Goal: Communication & Community: Share content

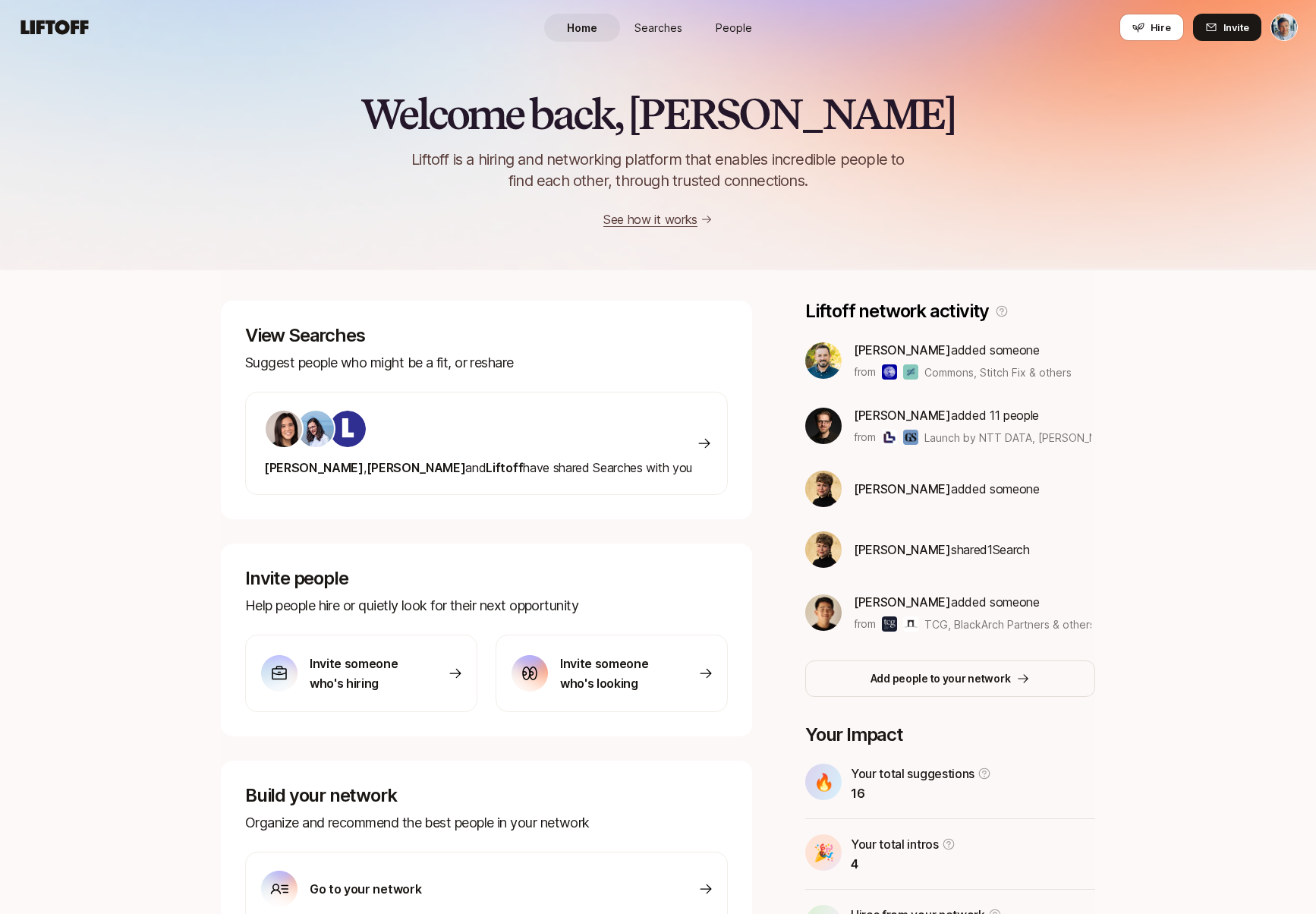
click at [726, 23] on span "People" at bounding box center [734, 28] width 37 height 16
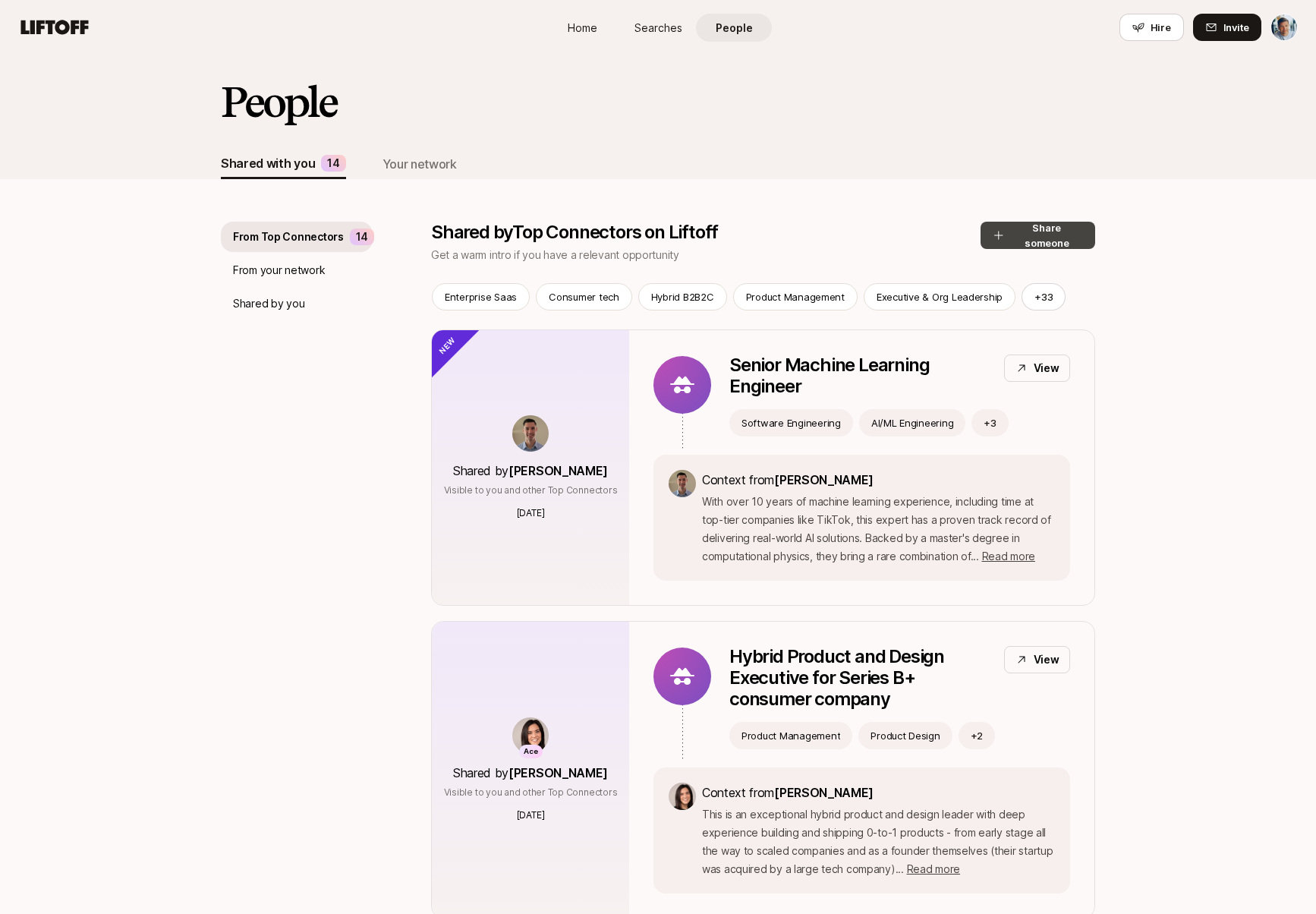
scroll to position [6, 0]
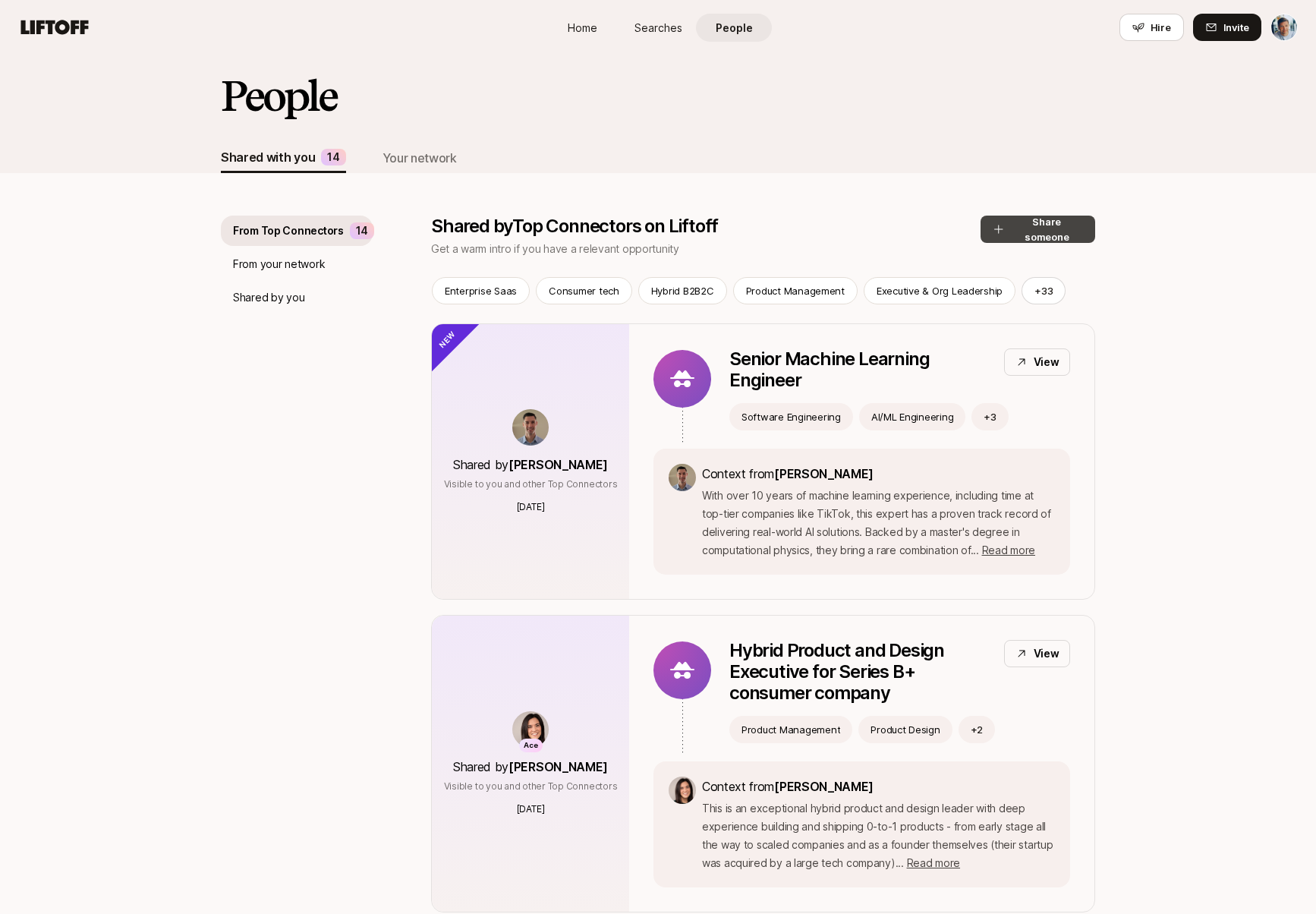
click at [1027, 231] on button "Share someone" at bounding box center [1039, 229] width 115 height 27
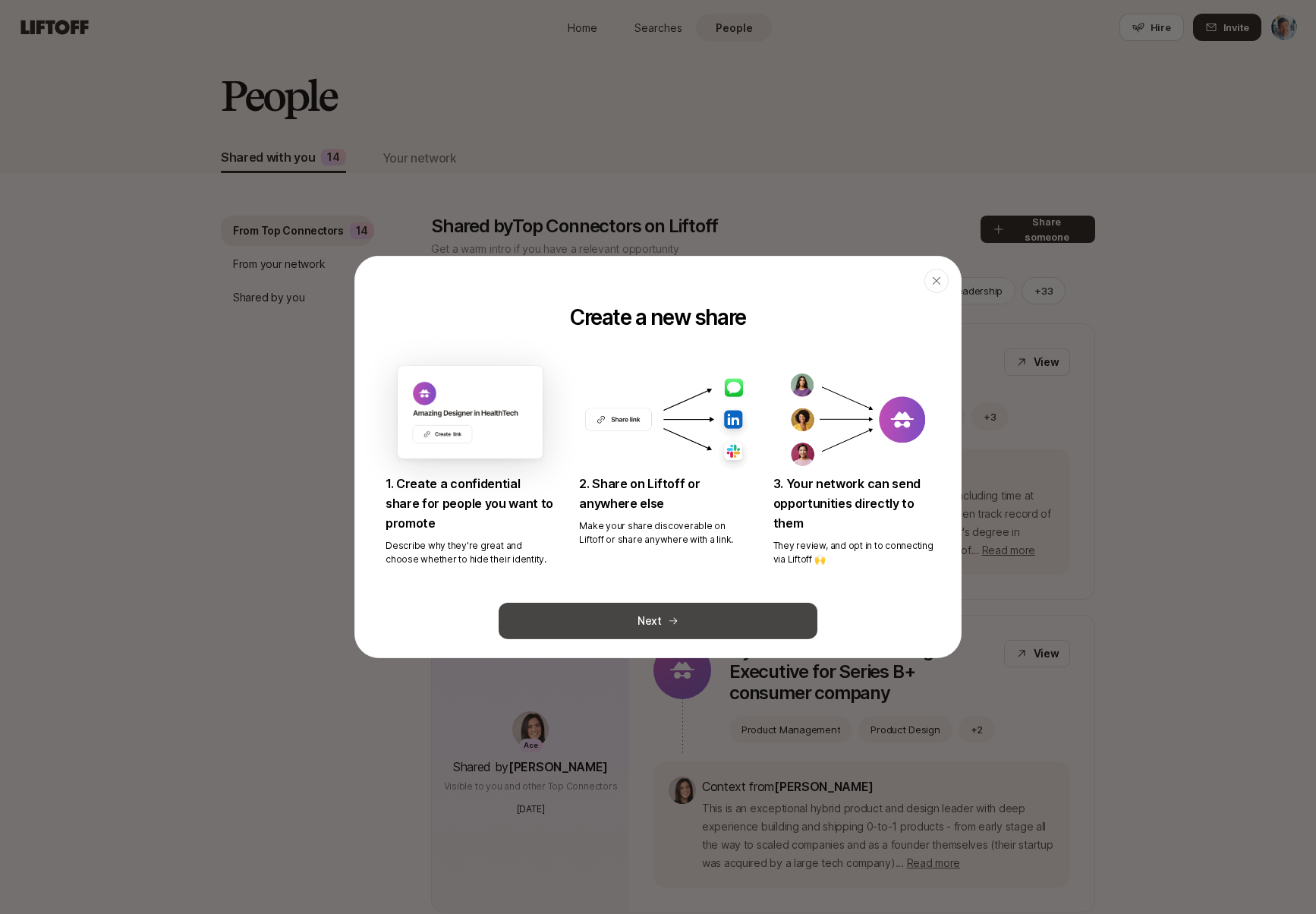
click at [707, 626] on button "Next" at bounding box center [658, 621] width 319 height 37
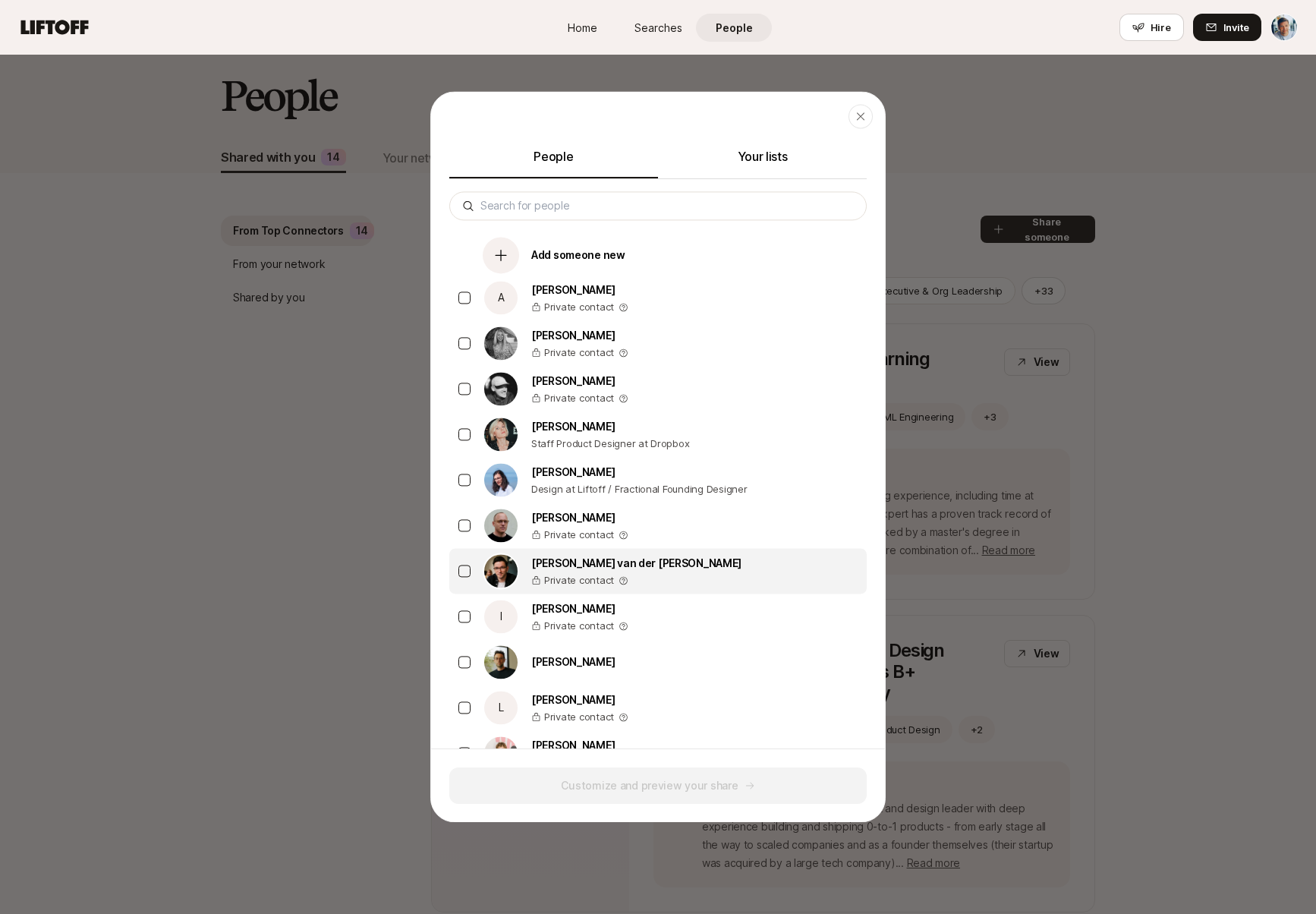
scroll to position [43, 0]
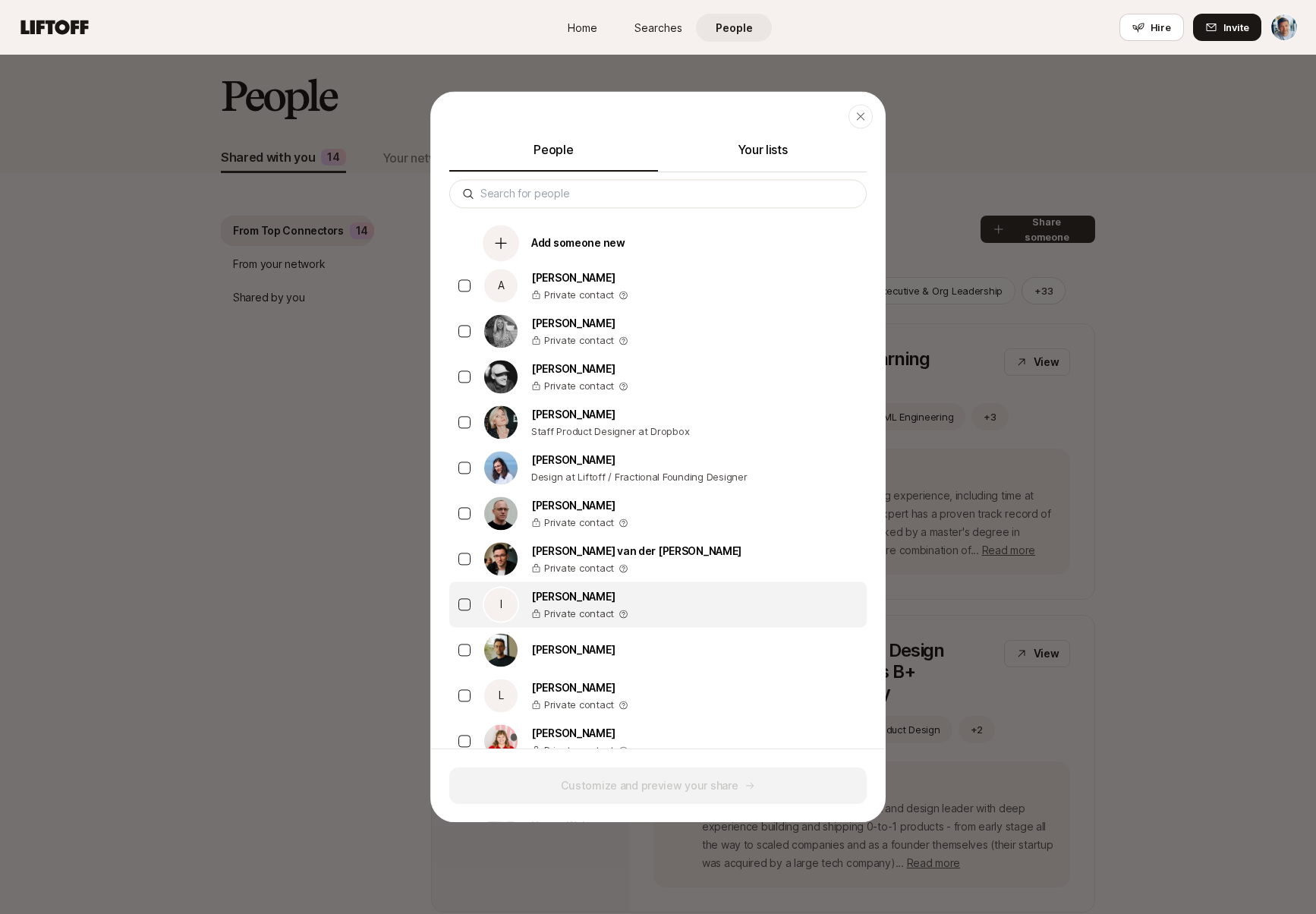
click at [682, 604] on div "I [PERSON_NAME] Private contact" at bounding box center [658, 604] width 418 height 45
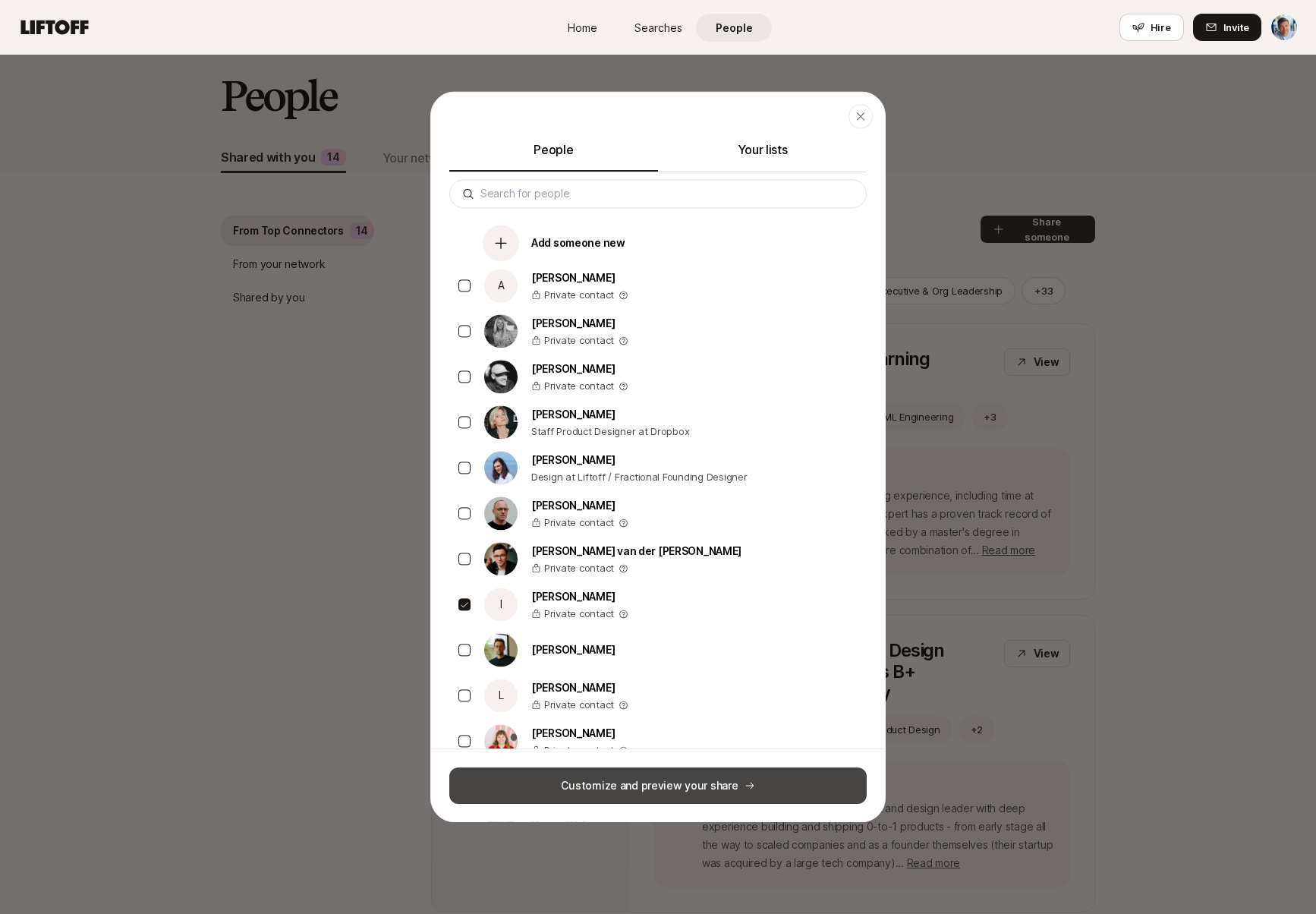
click at [701, 789] on button "Customize and preview your share" at bounding box center [658, 785] width 418 height 37
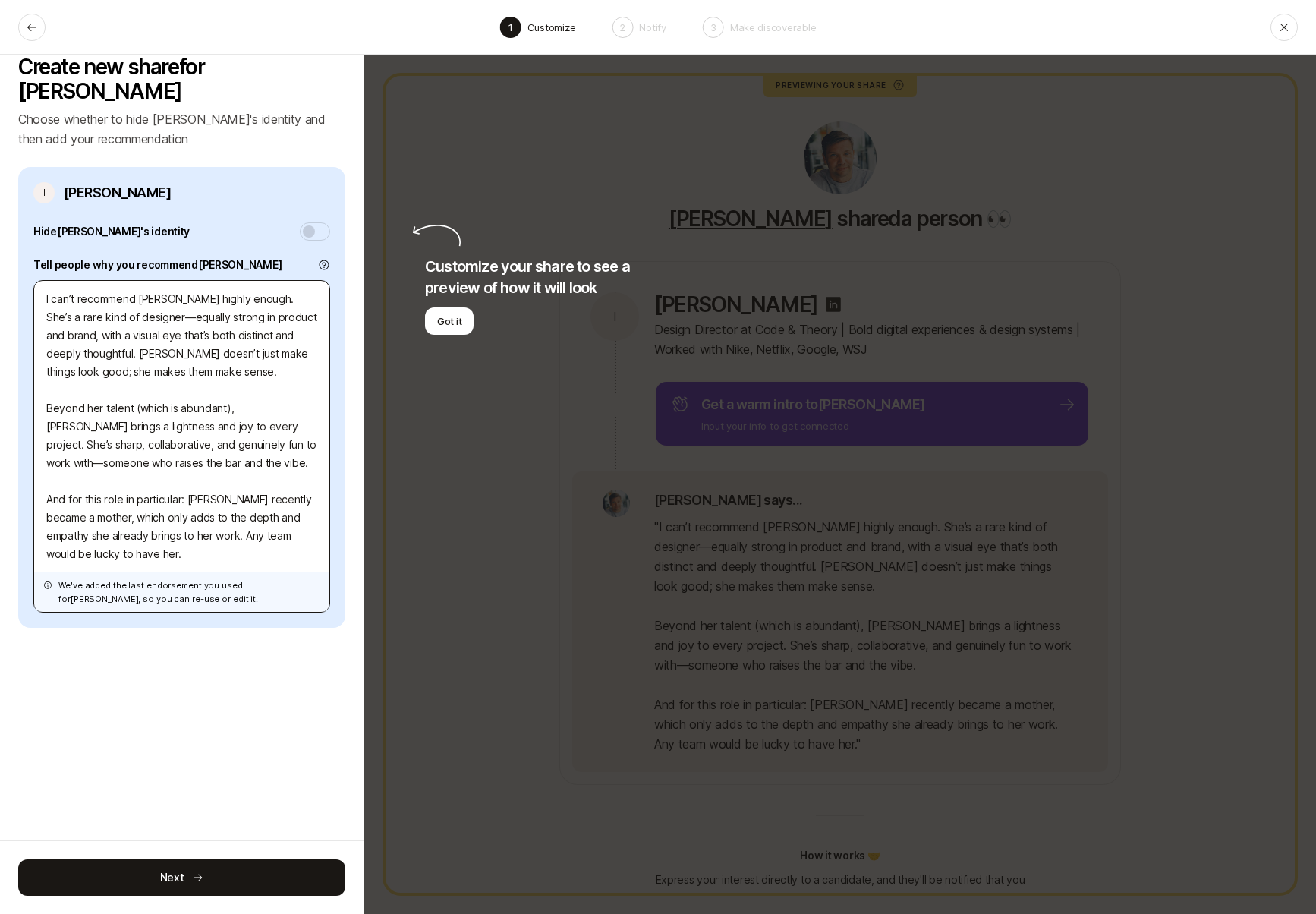
scroll to position [18, 0]
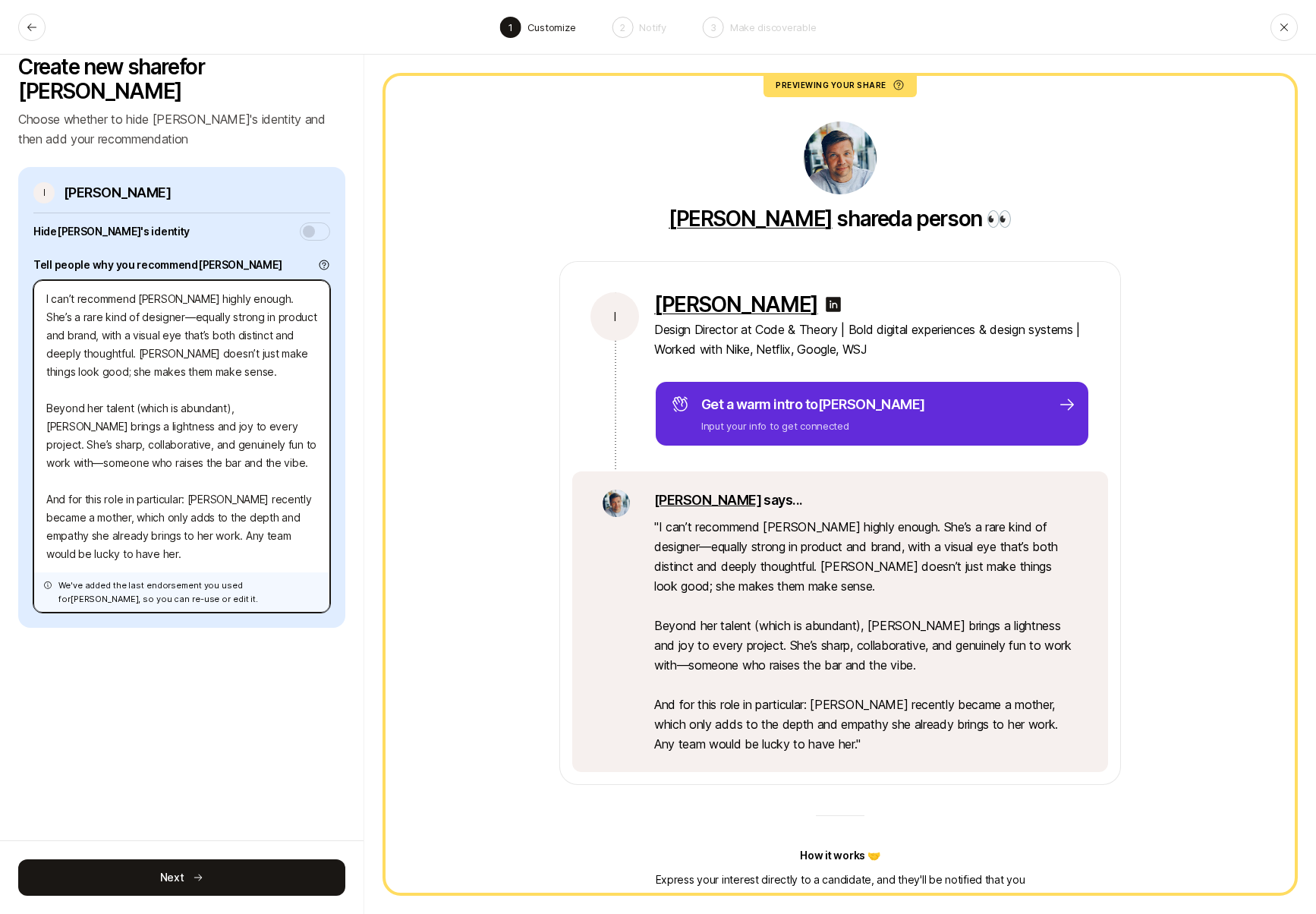
drag, startPoint x: 47, startPoint y: 475, endPoint x: 159, endPoint y: 553, distance: 136.5
click at [159, 553] on div "I can’t recommend [PERSON_NAME] highly enough. She’s a rare kind of designer—eq…" at bounding box center [181, 446] width 297 height 332
click at [176, 510] on textarea "I can’t recommend [PERSON_NAME] highly enough. She’s a rare kind of designer—eq…" at bounding box center [181, 446] width 297 height 332
drag, startPoint x: 175, startPoint y: 512, endPoint x: 37, endPoint y: 475, distance: 142.9
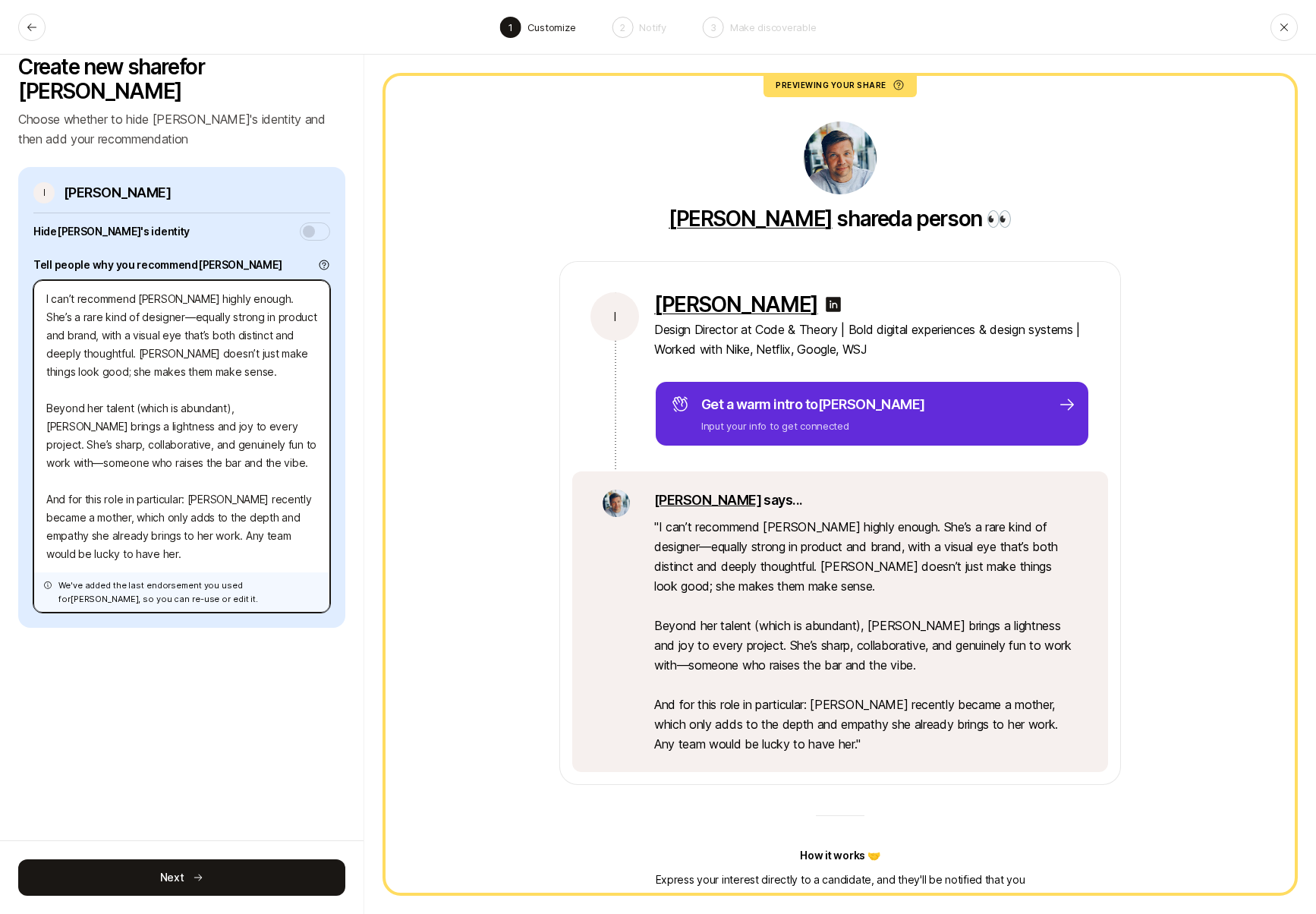
click at [37, 475] on textarea "I can’t recommend [PERSON_NAME] highly enough. She’s a rare kind of designer—eq…" at bounding box center [181, 446] width 297 height 332
type textarea "x"
type textarea "I can’t recommend [PERSON_NAME] highly enough. She’s a rare kind of designer—eq…"
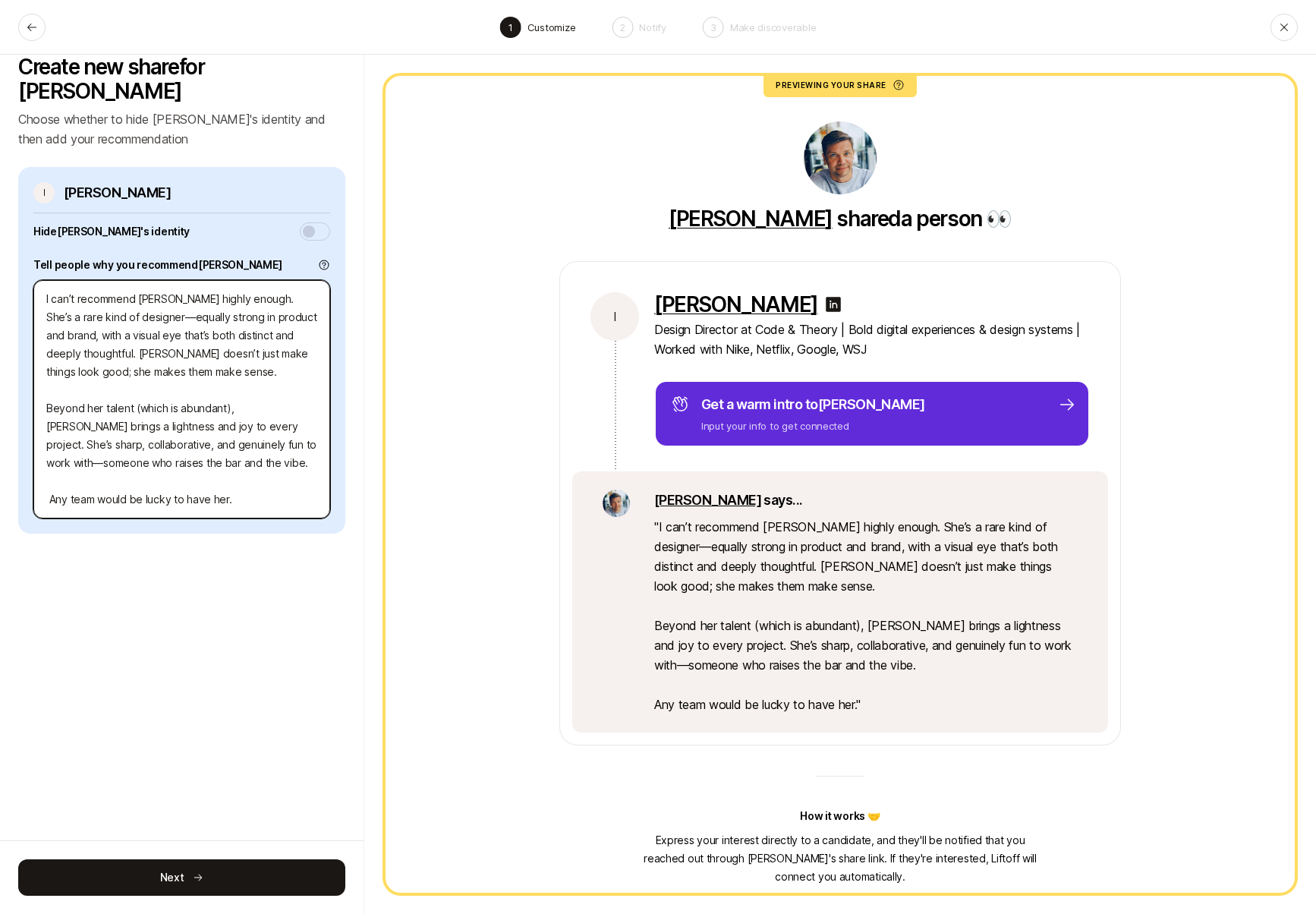
type textarea "x"
type textarea "I can’t recommend [PERSON_NAME] highly enough. She’s a rare kind of designer—eq…"
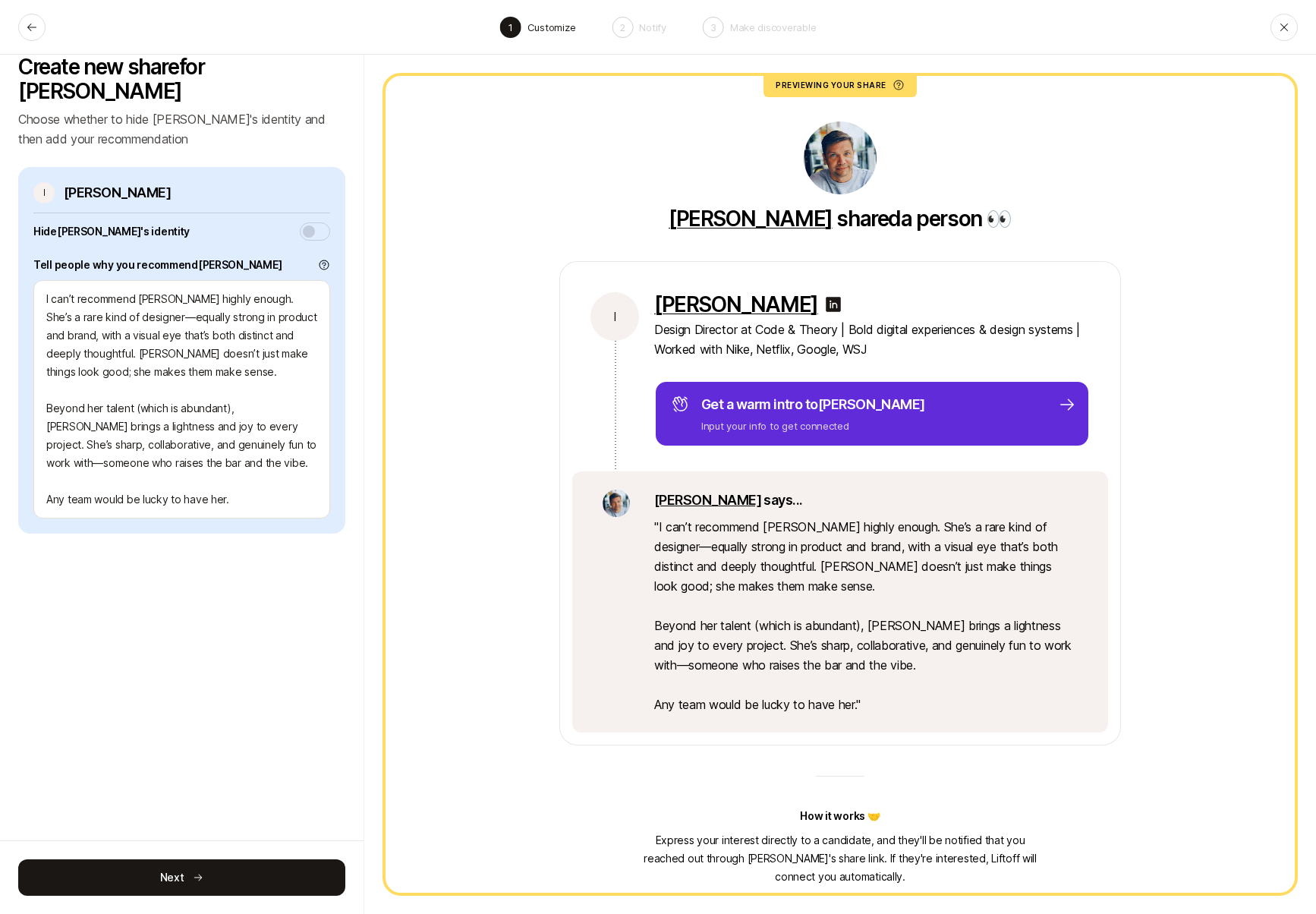
click at [296, 530] on div "Create new share for [PERSON_NAME] whether to hide [PERSON_NAME]'s identity and…" at bounding box center [182, 484] width 364 height 859
click at [224, 875] on button "Next" at bounding box center [182, 877] width 327 height 37
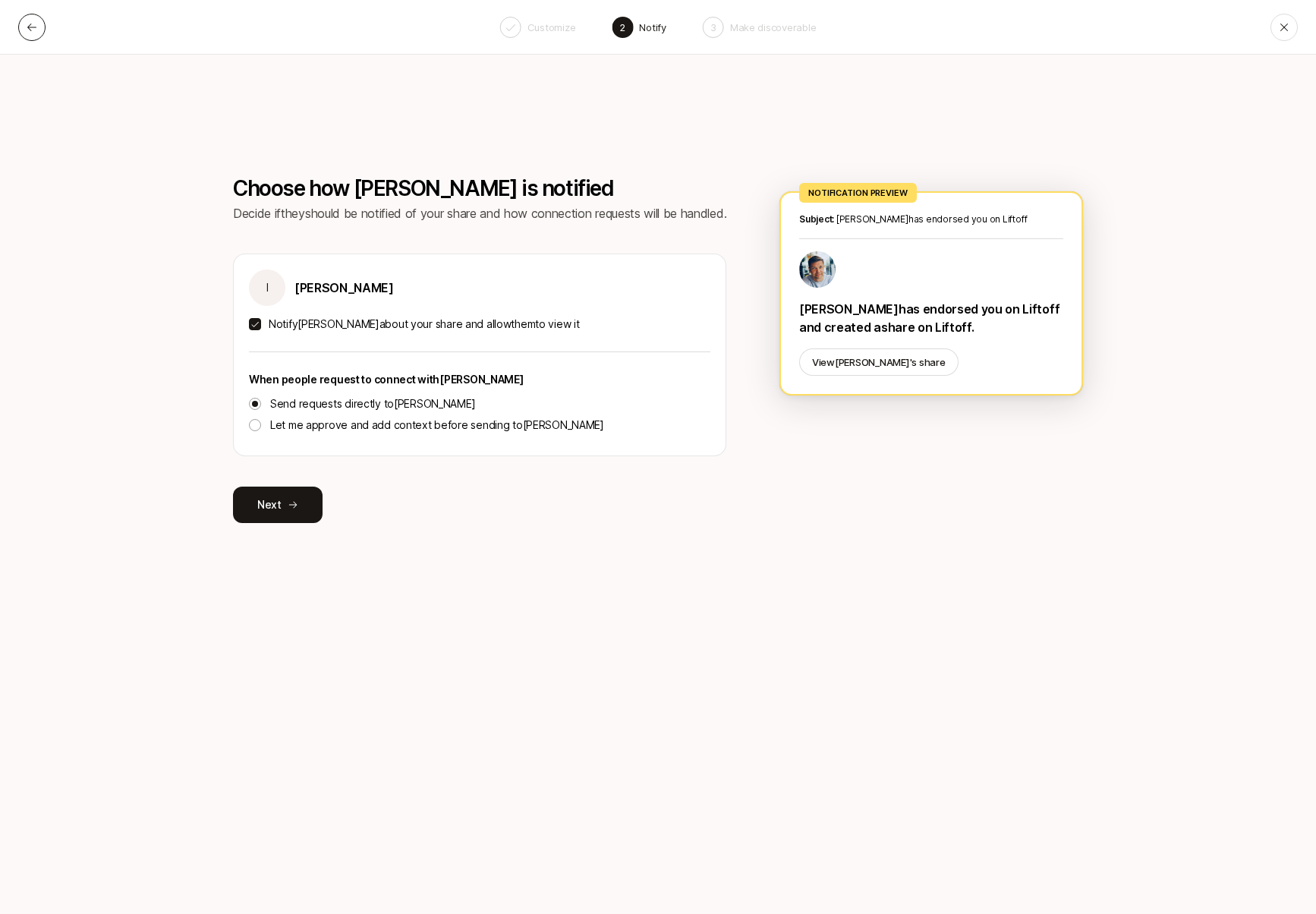
click at [27, 27] on icon at bounding box center [32, 27] width 12 height 12
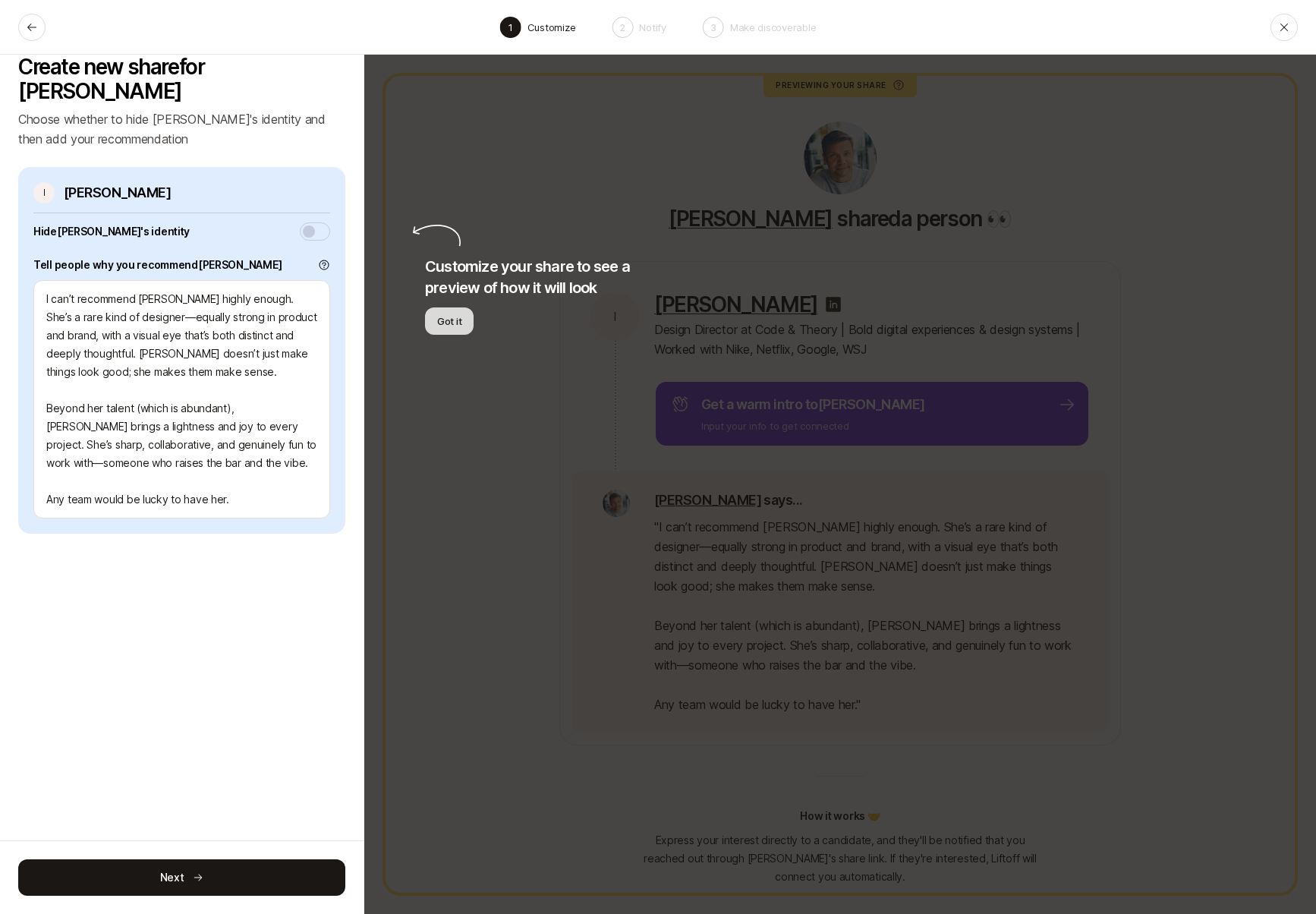
click at [446, 317] on button "Got it" at bounding box center [450, 320] width 49 height 27
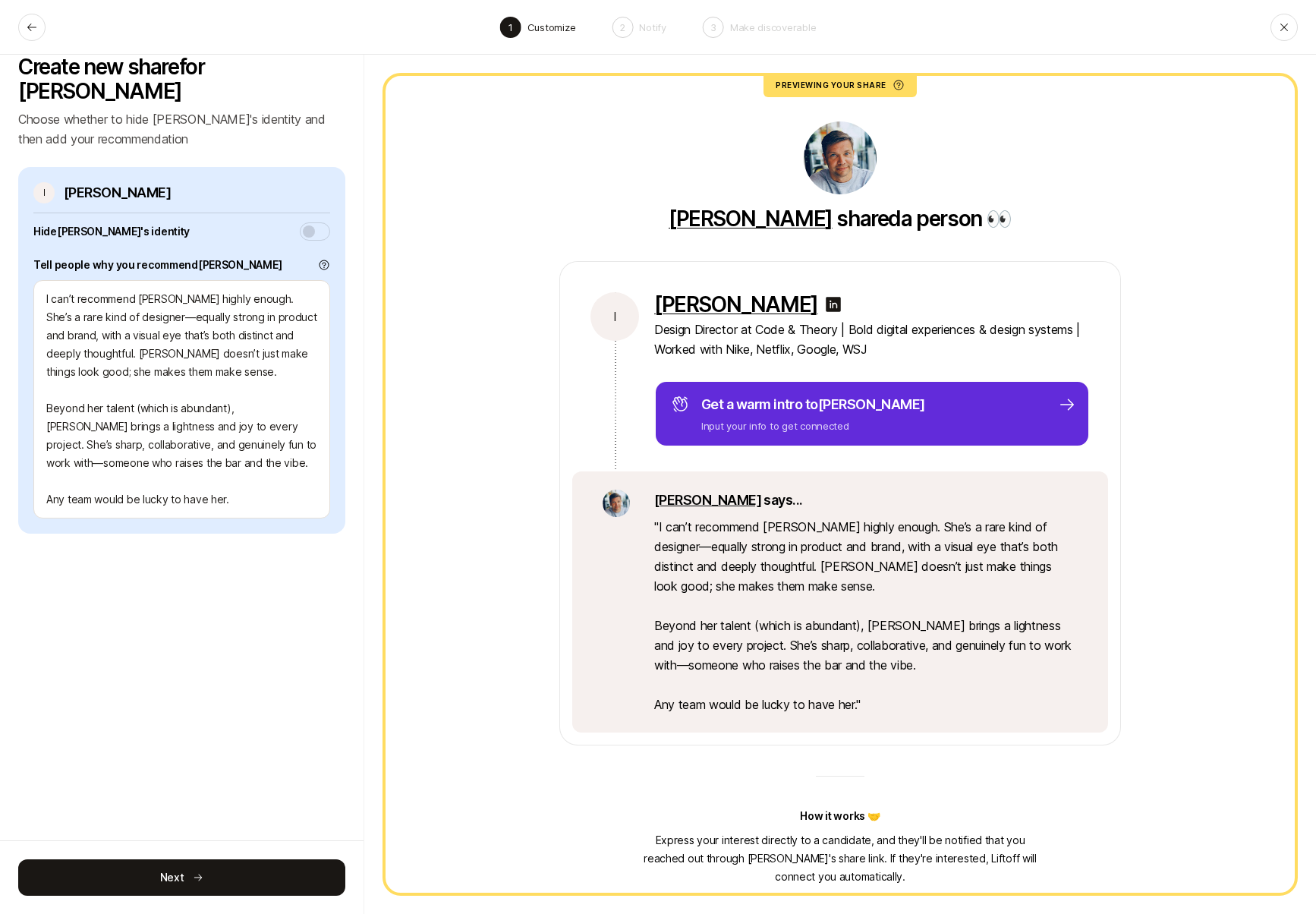
click at [325, 223] on button "button" at bounding box center [315, 231] width 30 height 18
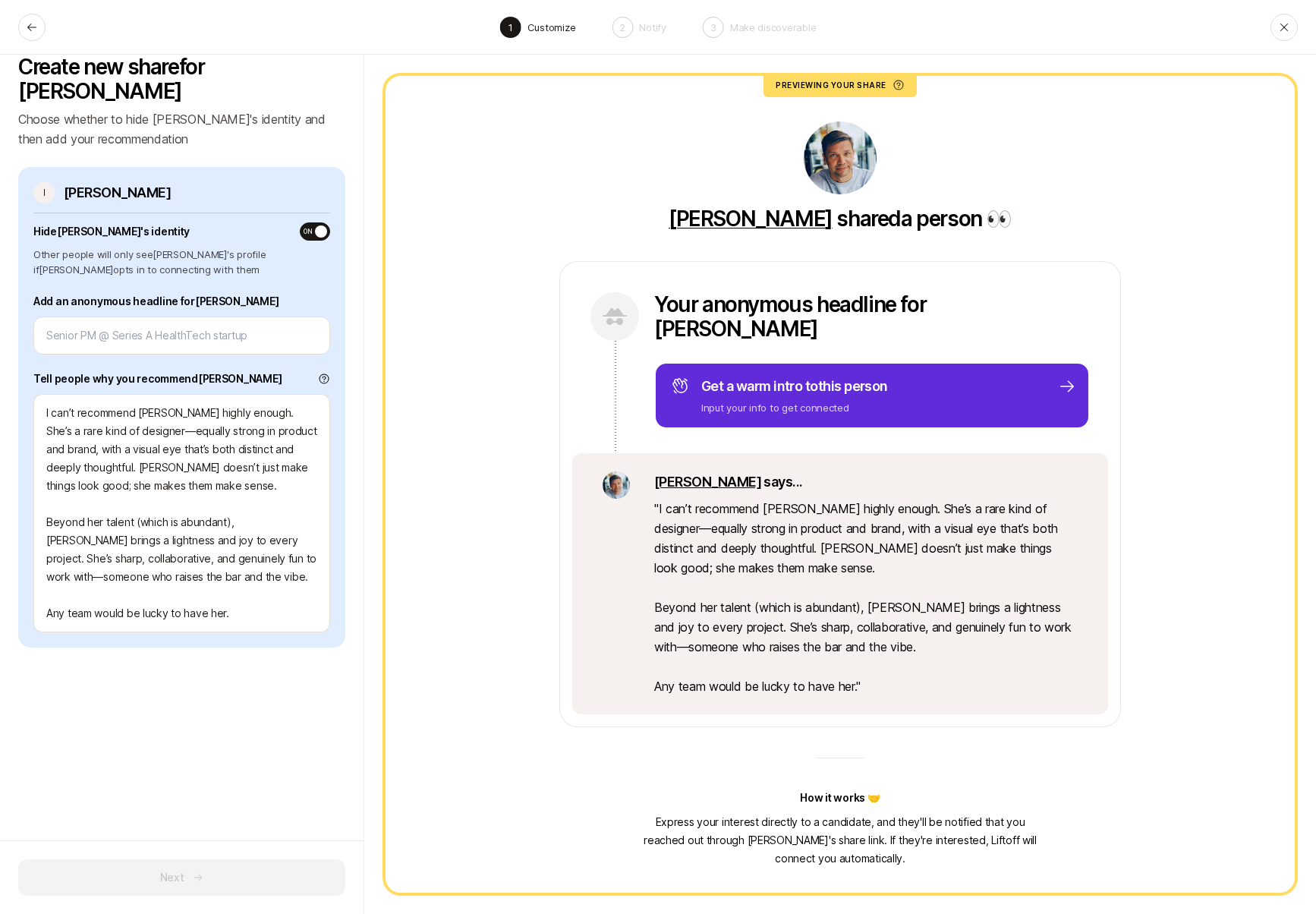
click at [306, 227] on span "ON" at bounding box center [308, 231] width 9 height 9
type textarea "x"
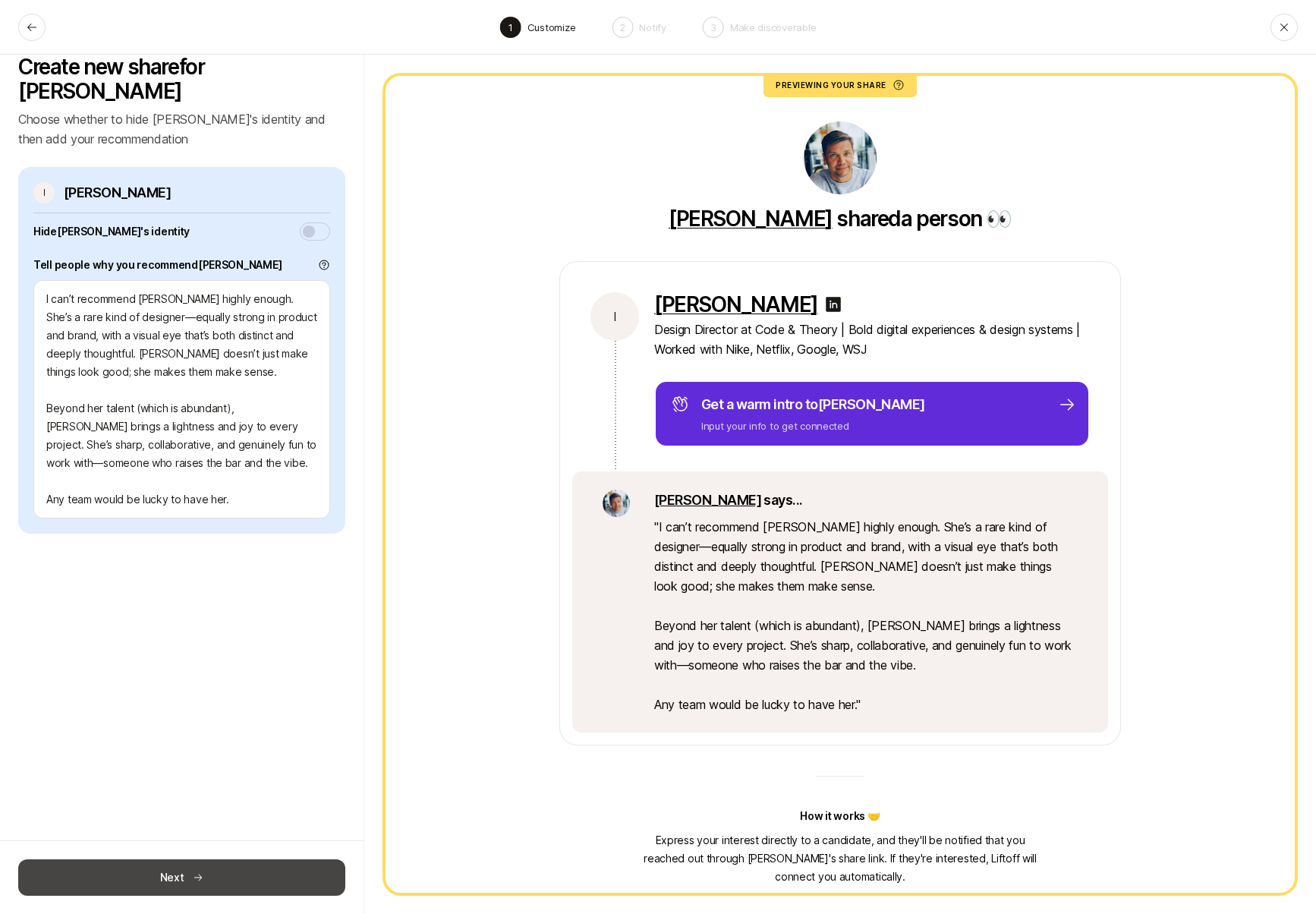
click at [276, 872] on button "Next" at bounding box center [182, 877] width 327 height 37
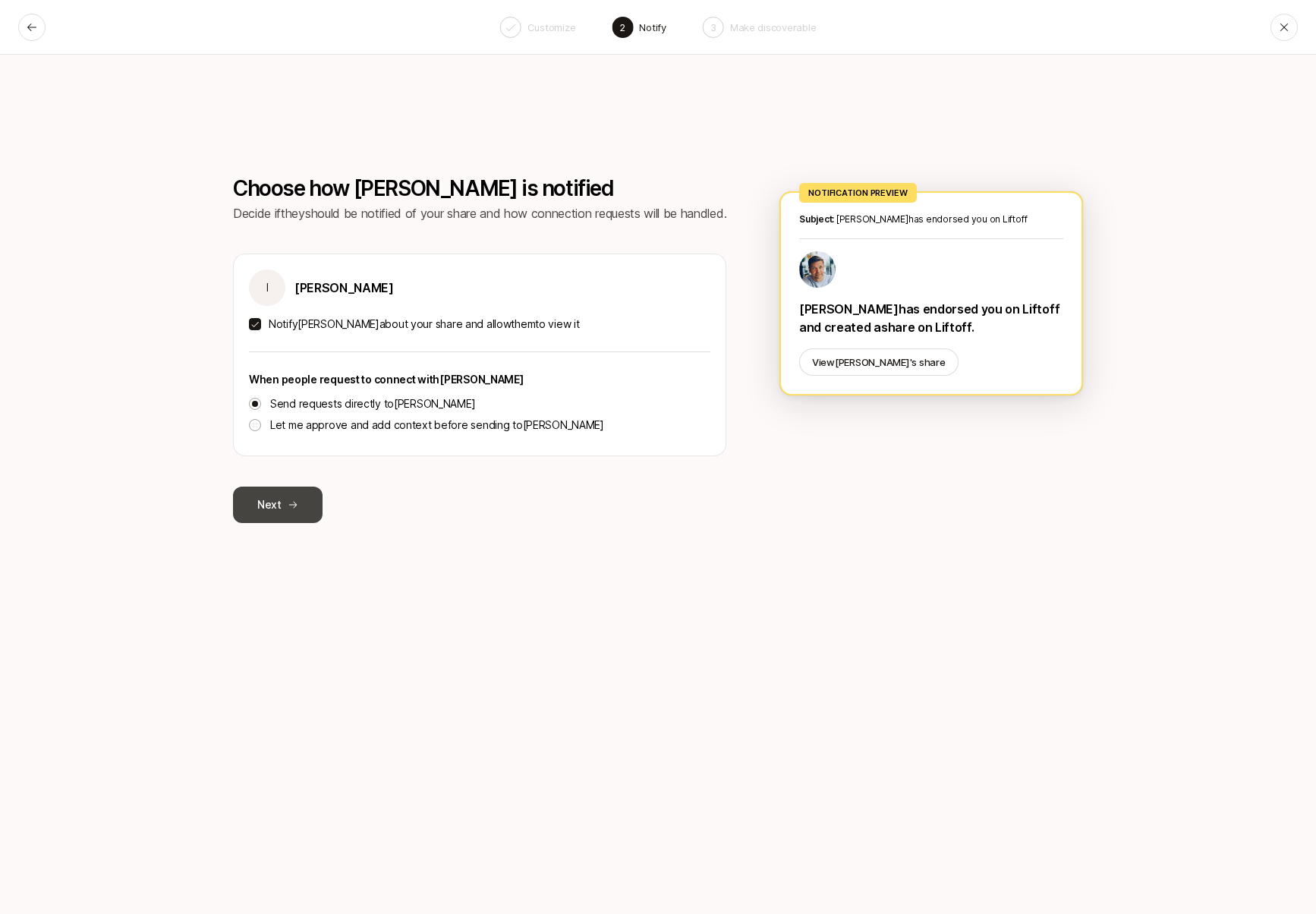
click at [277, 501] on button "Next" at bounding box center [277, 504] width 90 height 37
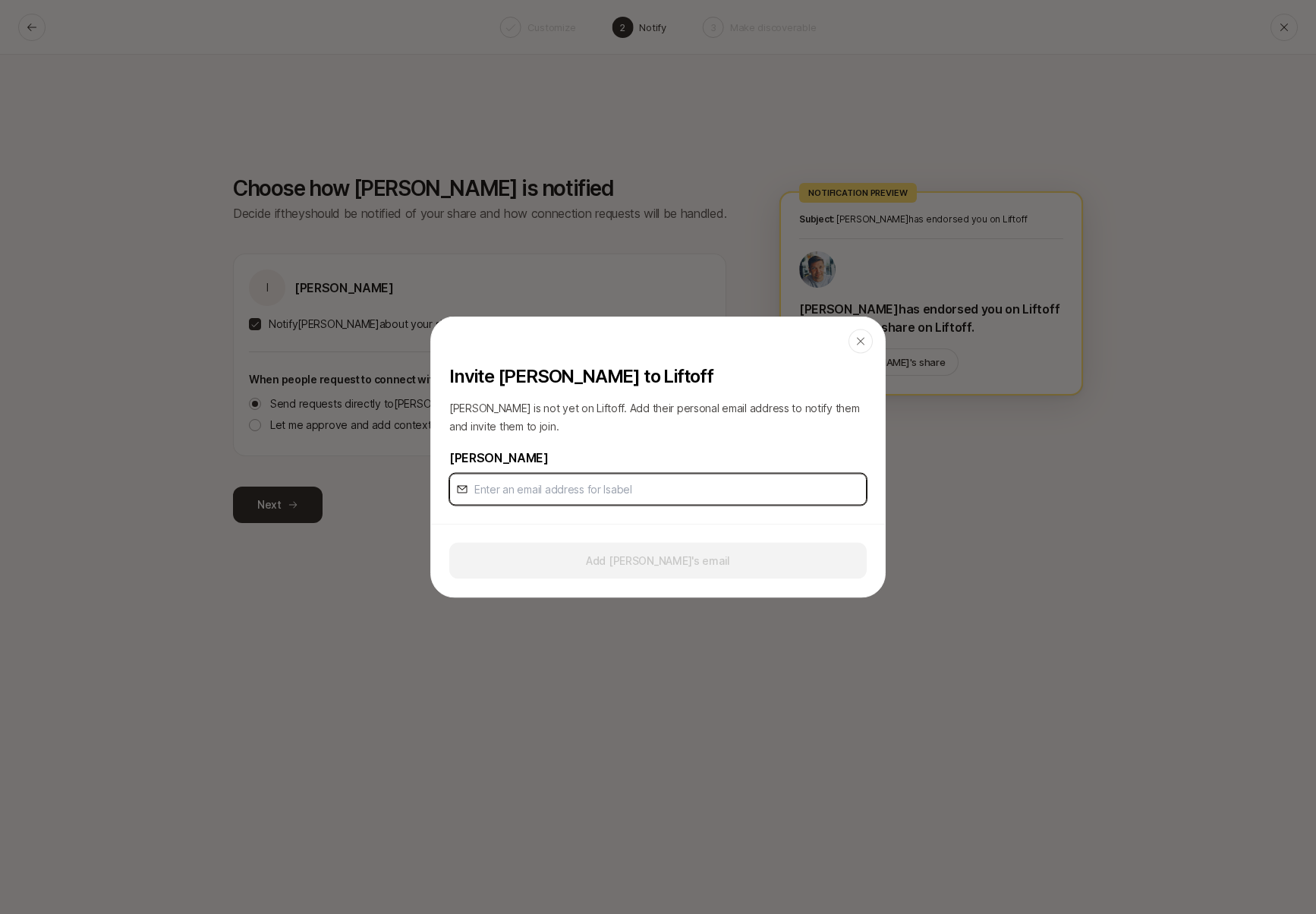
click at [504, 493] on input "email" at bounding box center [667, 489] width 385 height 18
click at [521, 448] on p "[PERSON_NAME]" at bounding box center [658, 457] width 418 height 20
click at [751, 490] on input "email" at bounding box center [667, 489] width 385 height 18
click at [838, 529] on div "Add [PERSON_NAME]'s email" at bounding box center [658, 560] width 454 height 74
click at [612, 490] on input "email" at bounding box center [667, 489] width 385 height 18
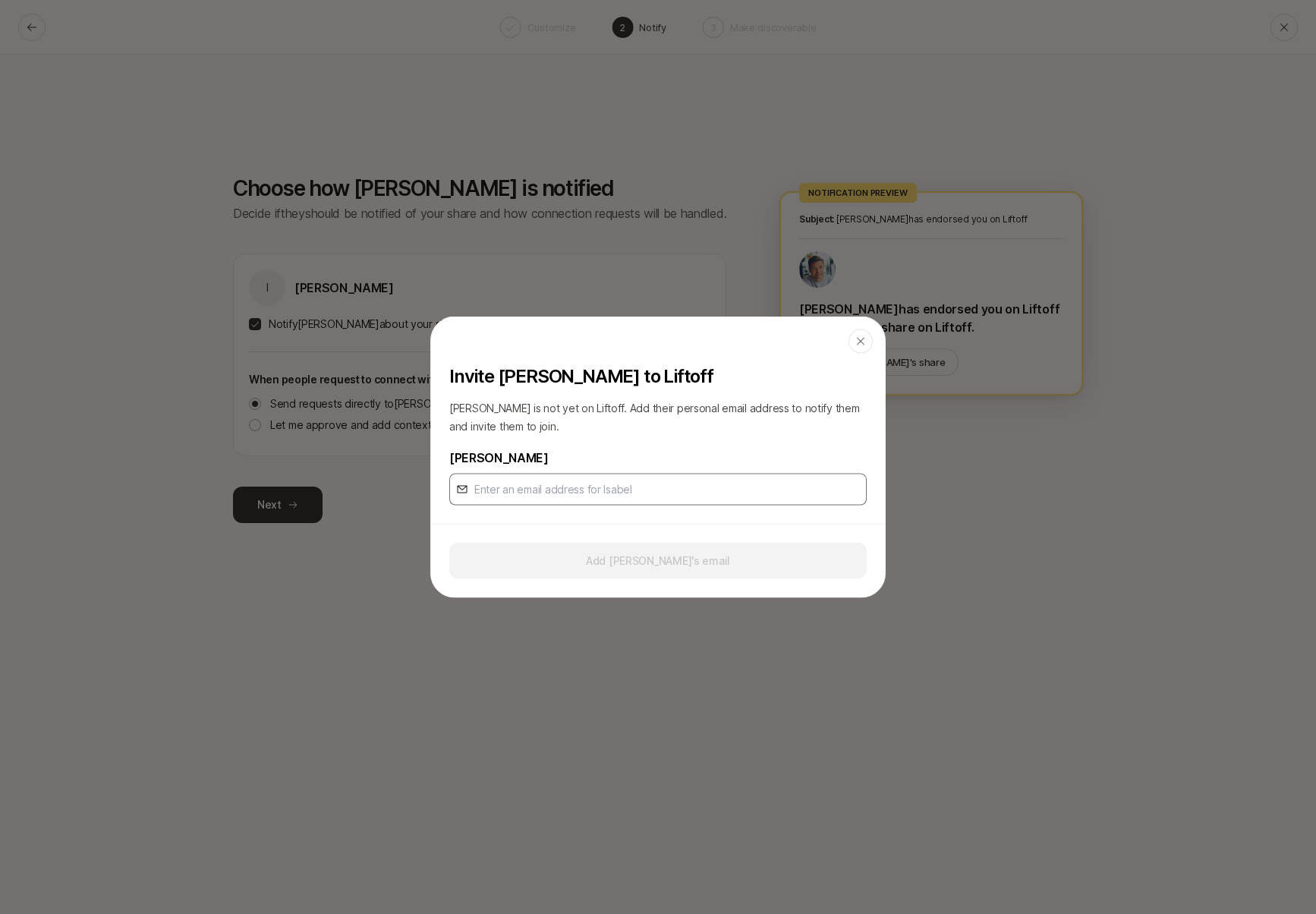
click at [605, 457] on p "[PERSON_NAME]" at bounding box center [658, 457] width 418 height 20
click at [544, 494] on input "email" at bounding box center [667, 489] width 385 height 18
paste input "[EMAIL_ADDRESS][DOMAIN_NAME]"
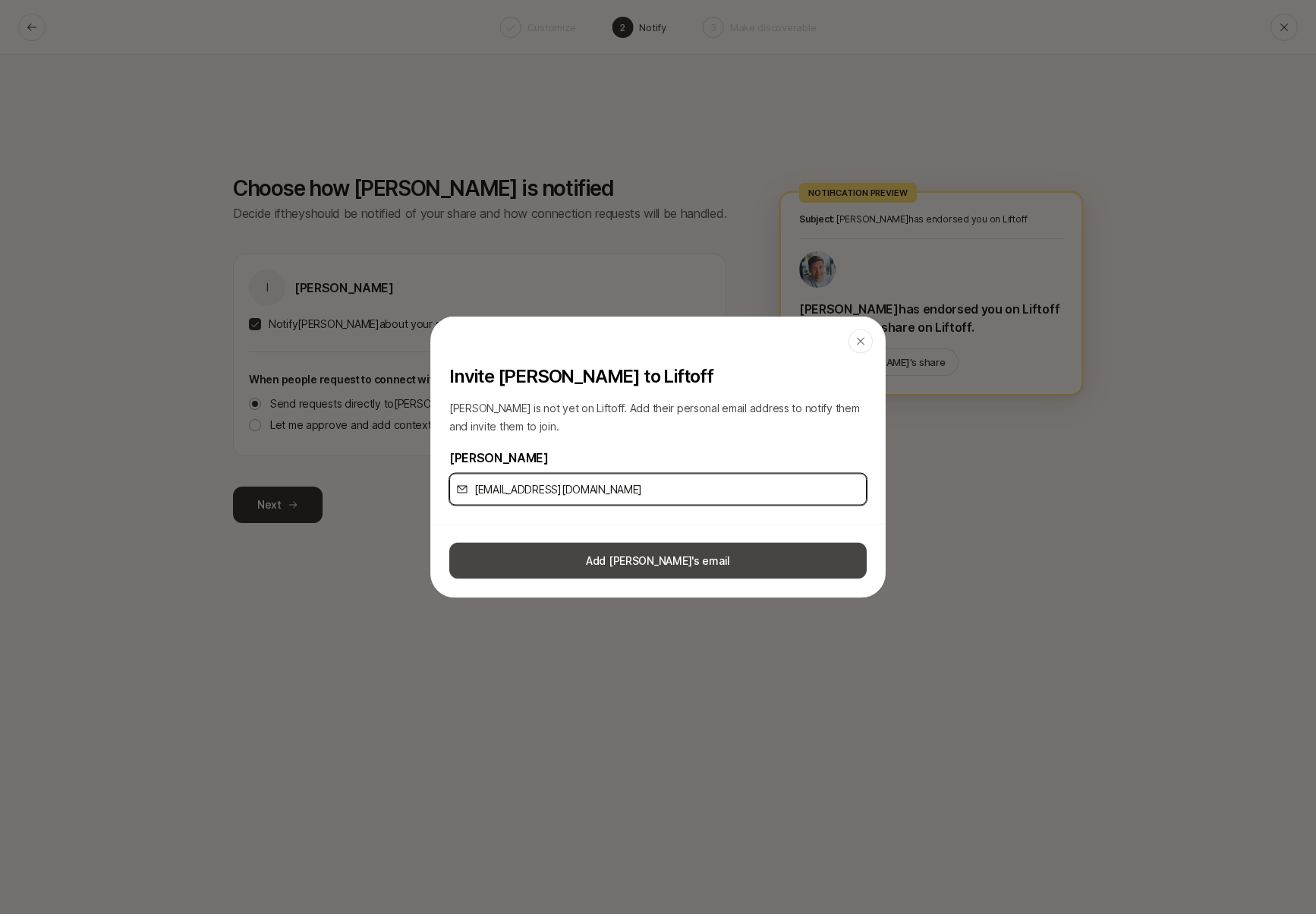
type input "[EMAIL_ADDRESS][DOMAIN_NAME]"
click at [666, 566] on button "Add [PERSON_NAME]'s email" at bounding box center [658, 561] width 418 height 37
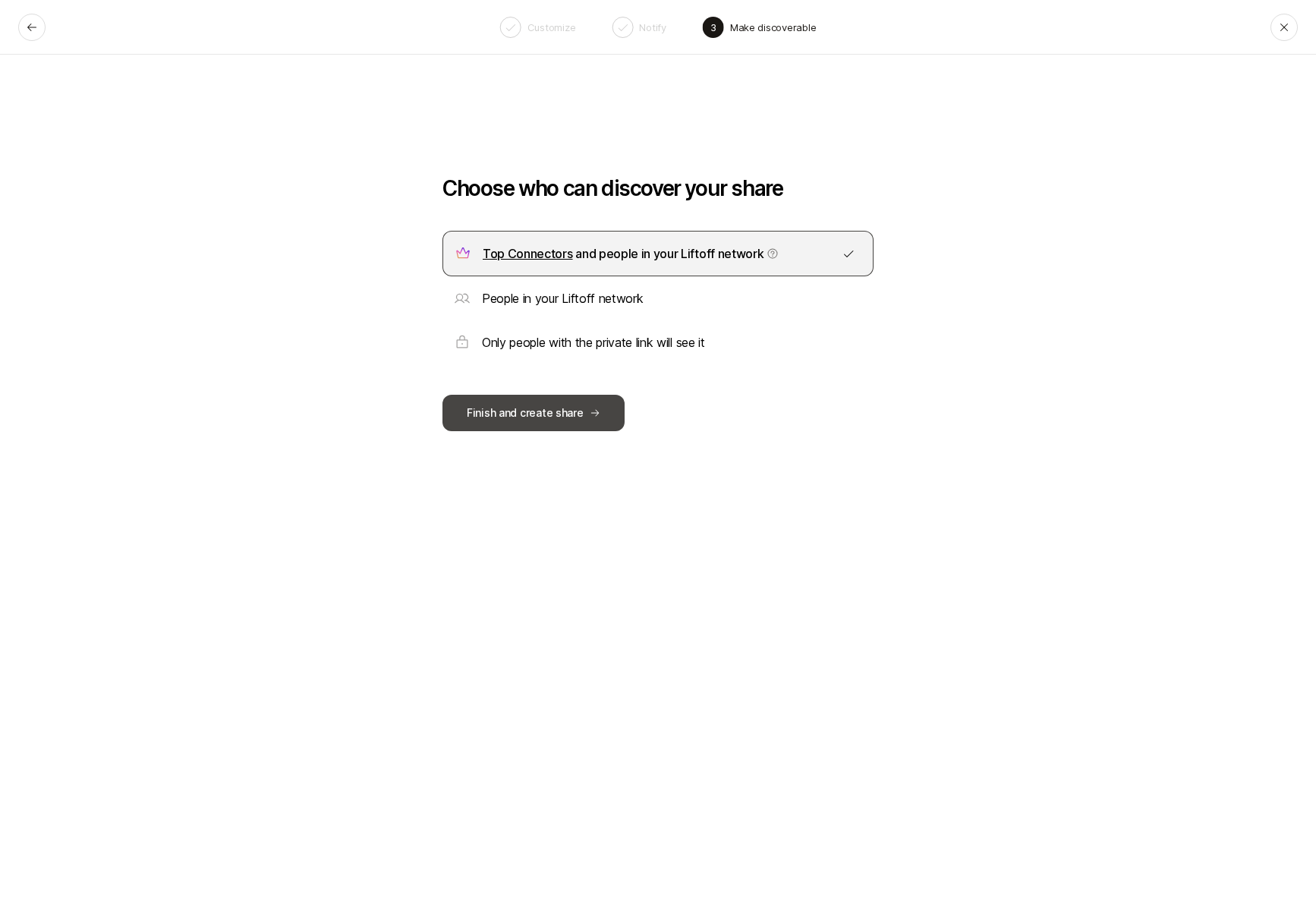
click at [578, 411] on button "Finish and create share" at bounding box center [533, 413] width 182 height 37
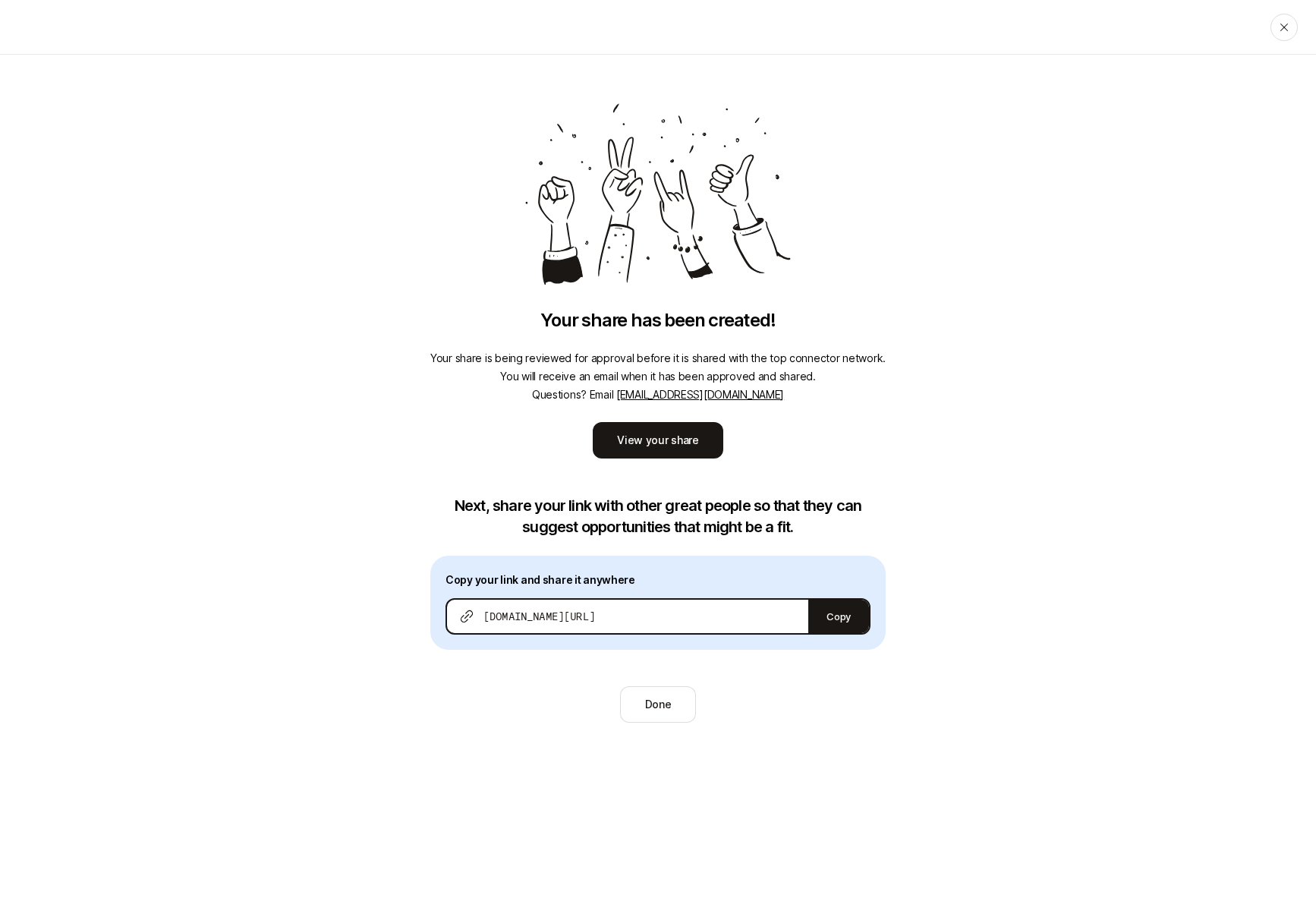
click at [905, 408] on div "Your share has been created! Your share is being reviewed for approval before i…" at bounding box center [658, 404] width 1316 height 698
